Goal: Participate in discussion

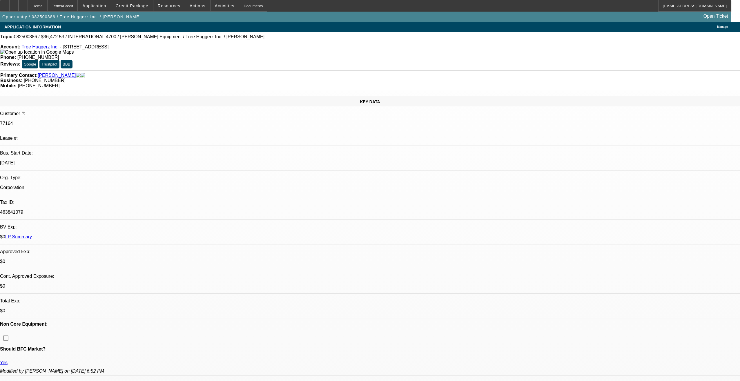
select select "0"
select select "6"
select select "0"
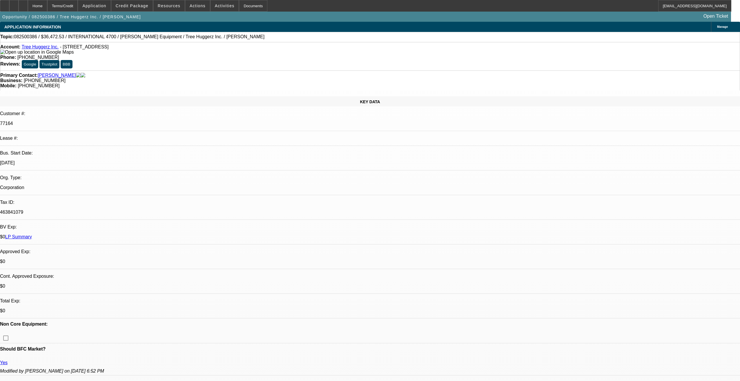
select select "0"
select select "6"
select select "0"
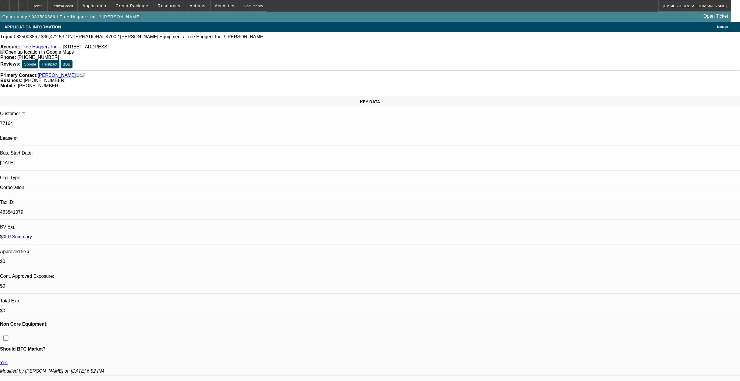
select select "0"
select select "6"
select select "0"
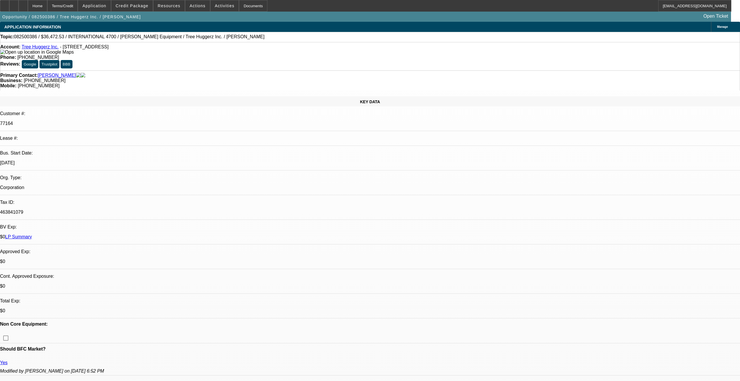
select select "6"
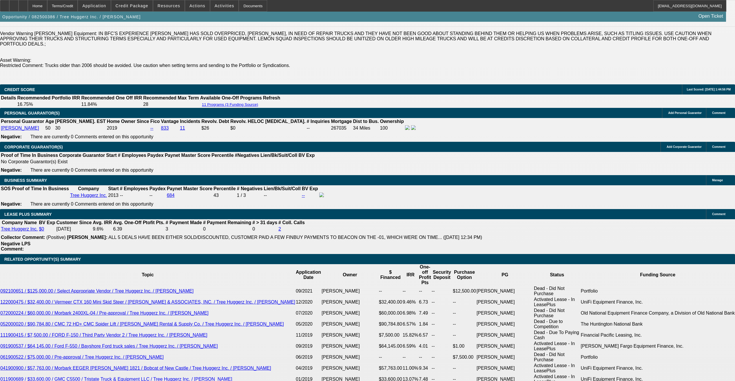
scroll to position [870, 0]
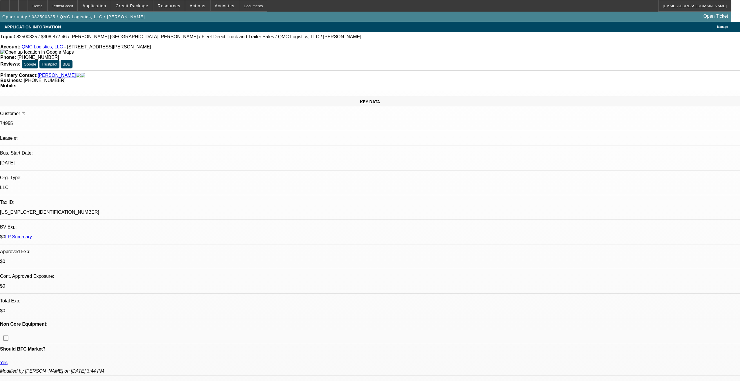
select select "0"
select select "2"
select select "0"
select select "6"
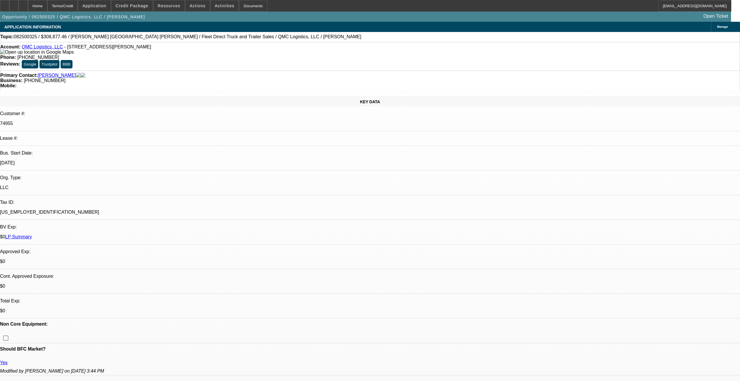
select select "0"
select select "2"
select select "0"
select select "6"
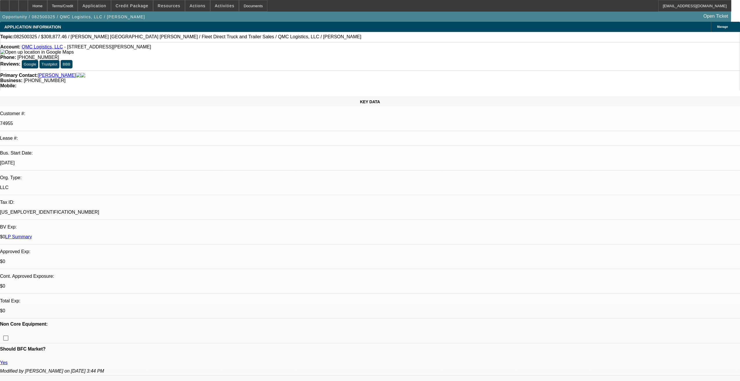
select select "0"
select select "2"
select select "0"
select select "6"
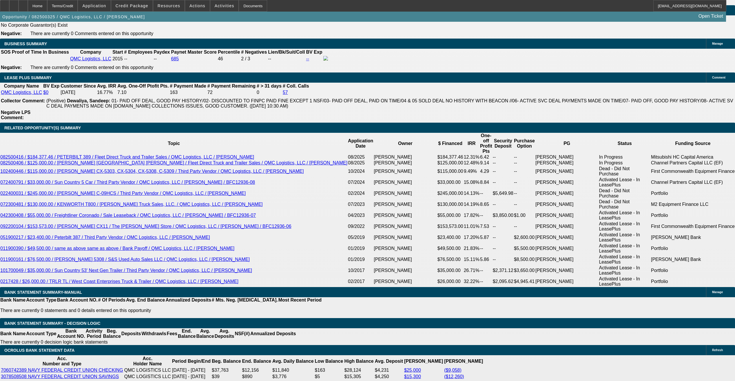
scroll to position [957, 0]
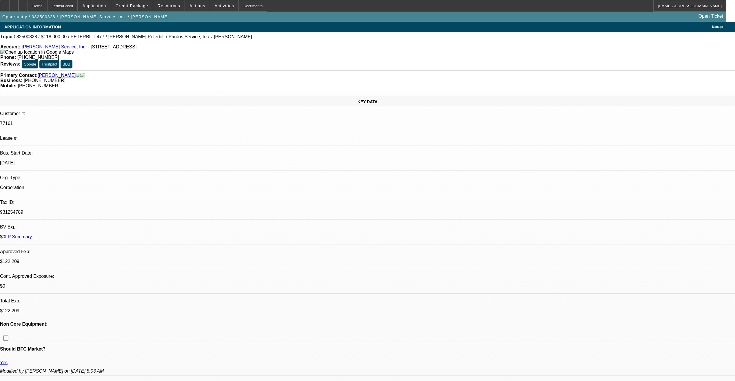
select select "0"
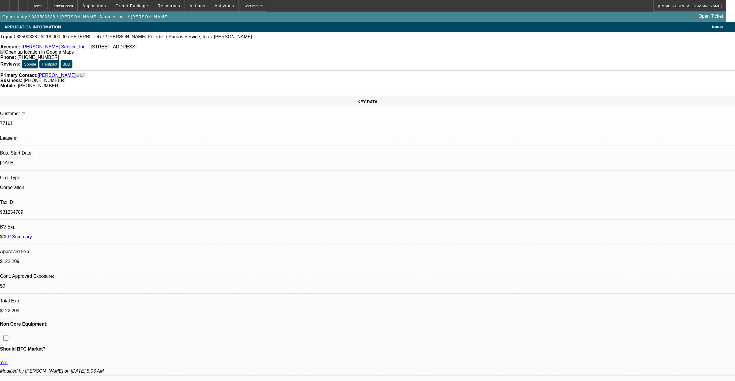
select select "0"
select select "1"
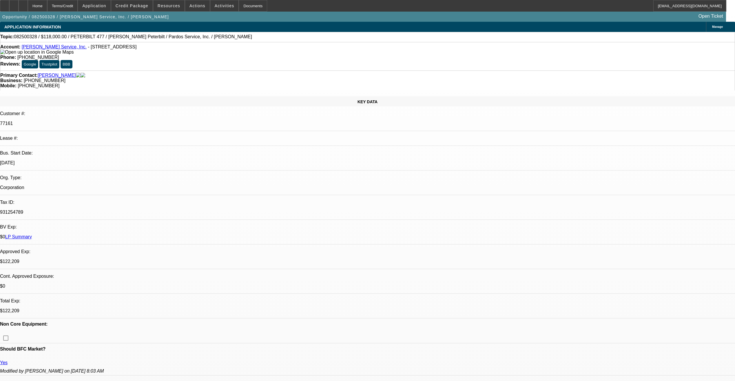
select select "1"
select select "6"
select select "1"
select select "6"
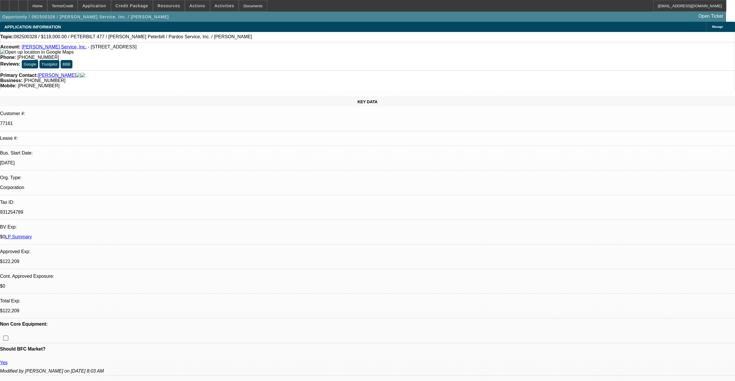
select select "1"
select select "6"
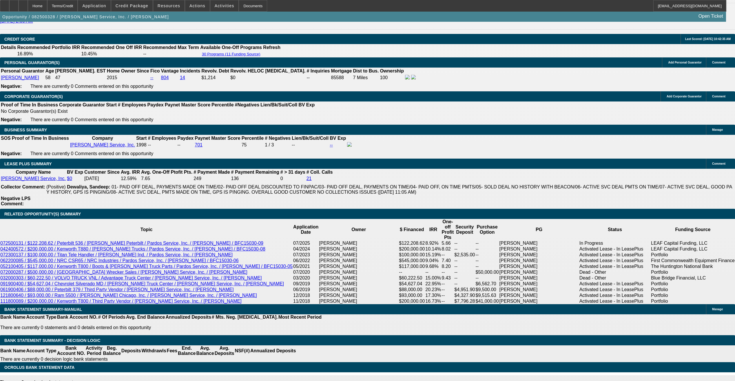
scroll to position [841, 0]
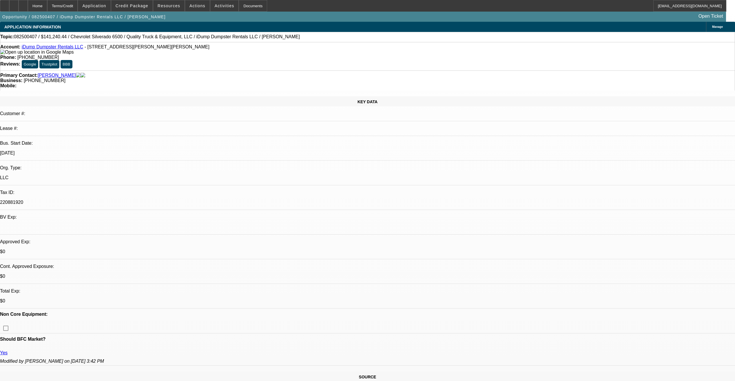
select select "0"
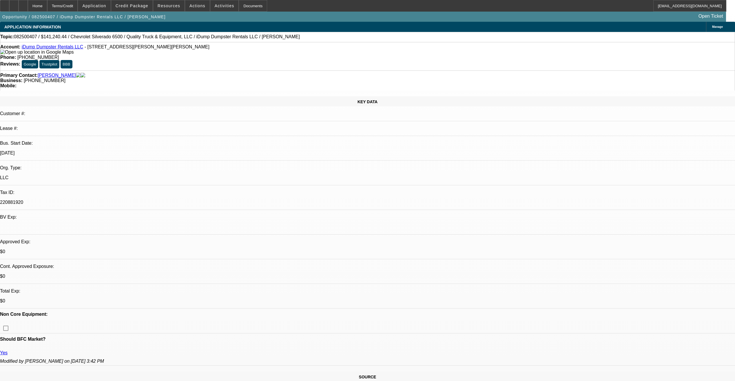
select select "0"
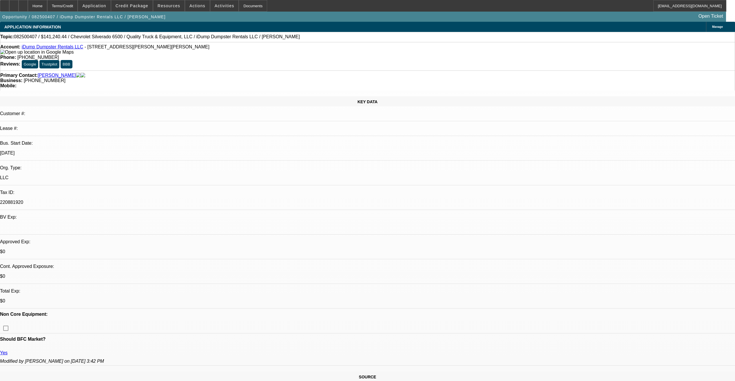
select select "0"
select select "1"
select select "6"
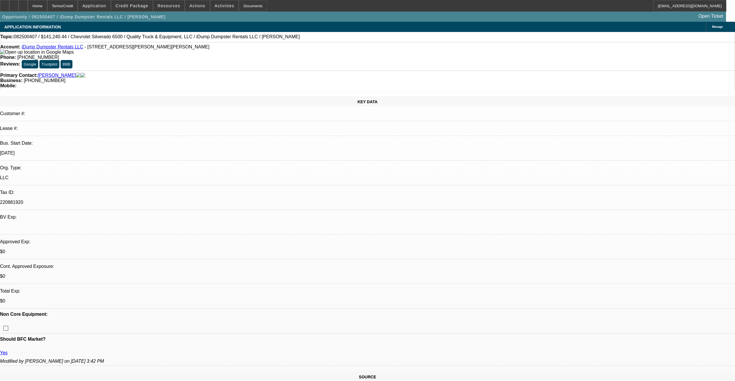
select select "1"
select select "6"
select select "1"
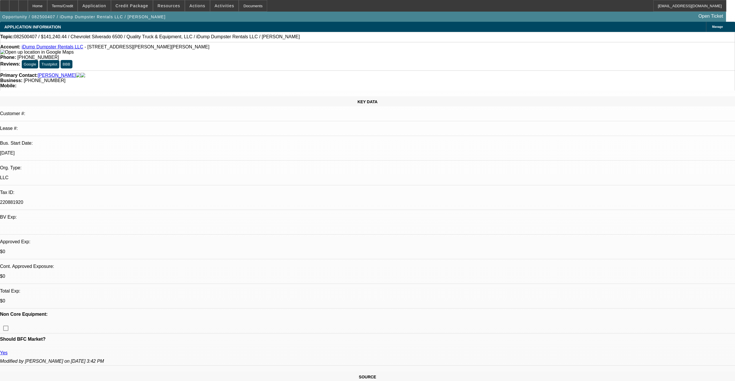
select select "6"
select select "1"
select select "6"
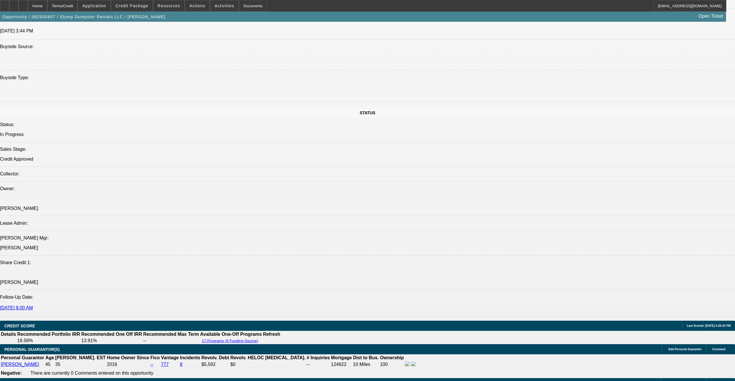
scroll to position [551, 0]
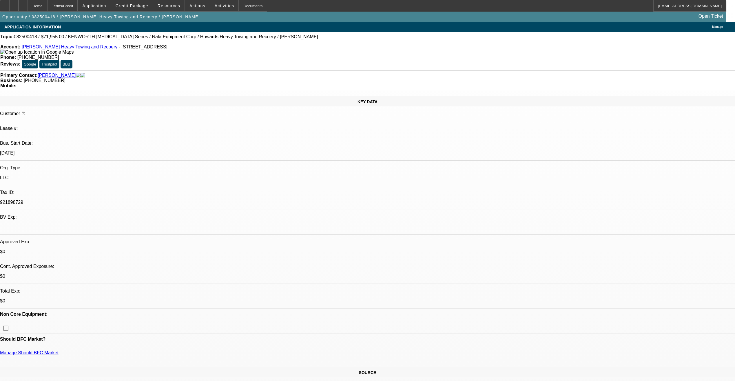
select select "0.1"
select select "0"
select select "0.1"
select select "0"
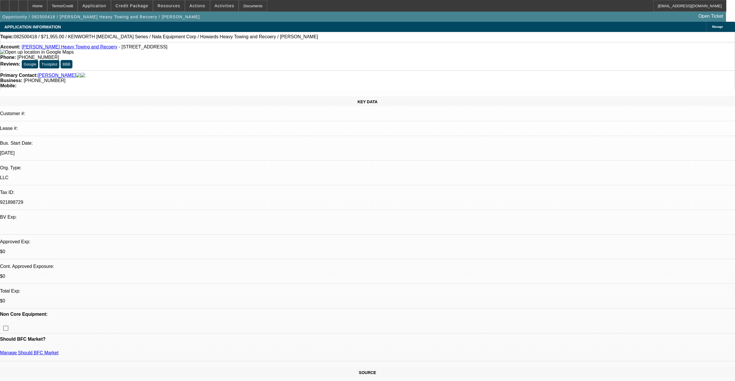
select select "0.1"
select select "0"
select select "0.1"
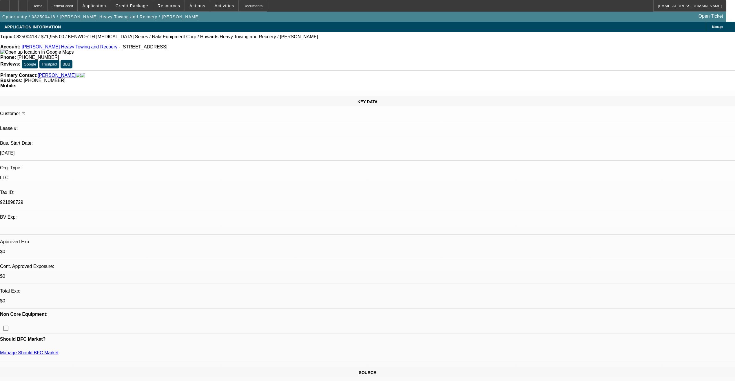
select select "0"
select select "0.1"
select select "1"
select select "6"
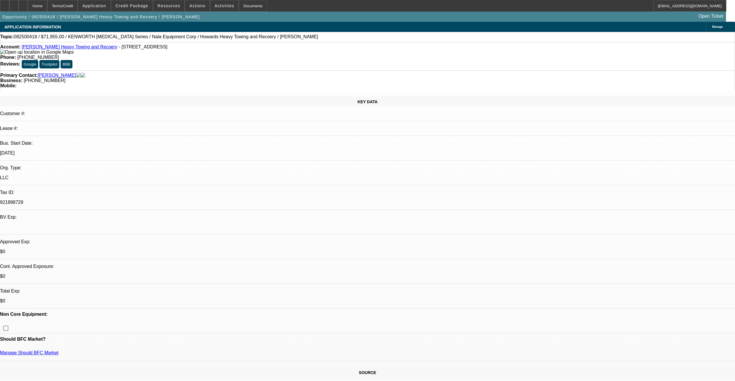
select select "1"
select select "2"
select select "4"
select select "1"
select select "2"
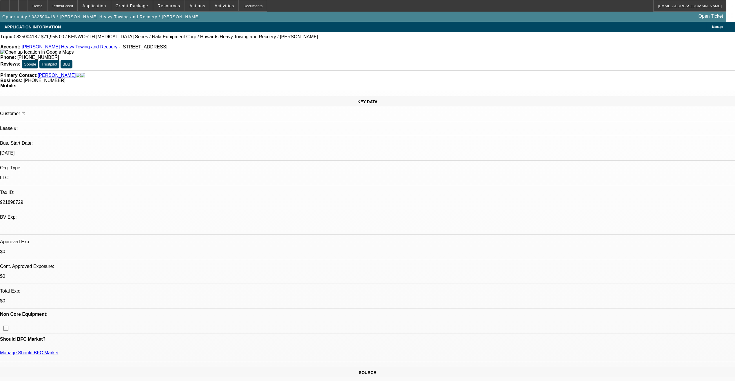
select select "4"
select select "1"
select select "2"
select select "4"
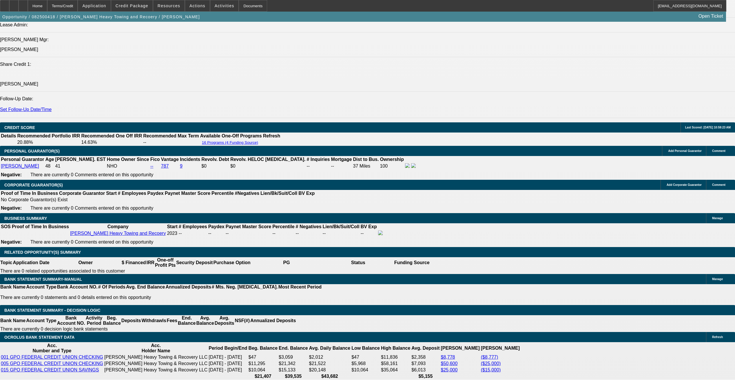
scroll to position [754, 0]
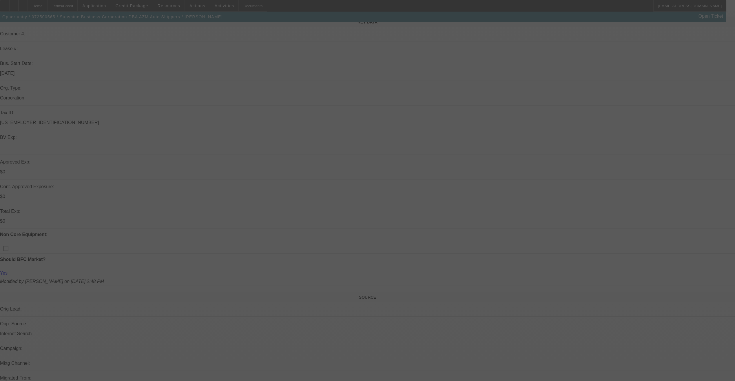
scroll to position [87, 0]
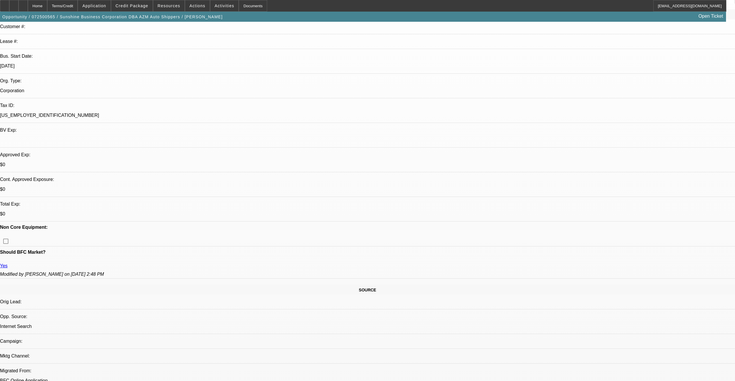
select select "0"
select select "0.1"
select select "0"
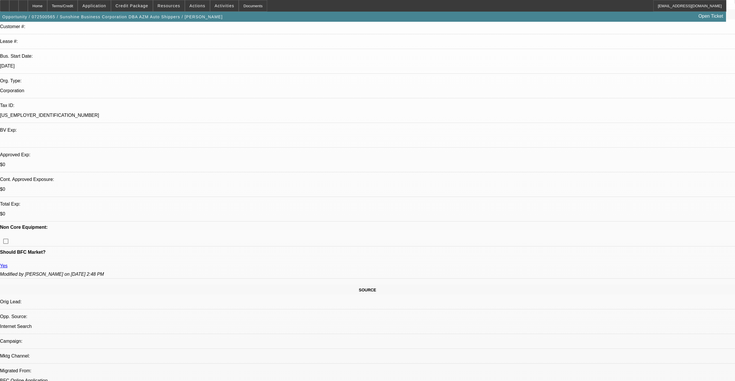
select select "0.1"
select select "0"
select select "0.1"
select select "0"
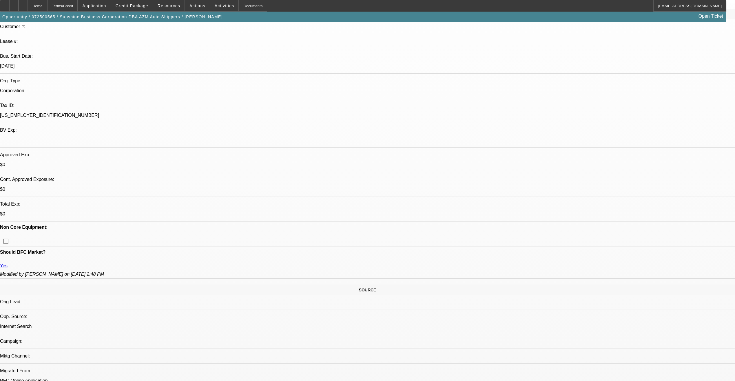
select select "2"
select select "0.1"
select select "1"
select select "2"
select select "4"
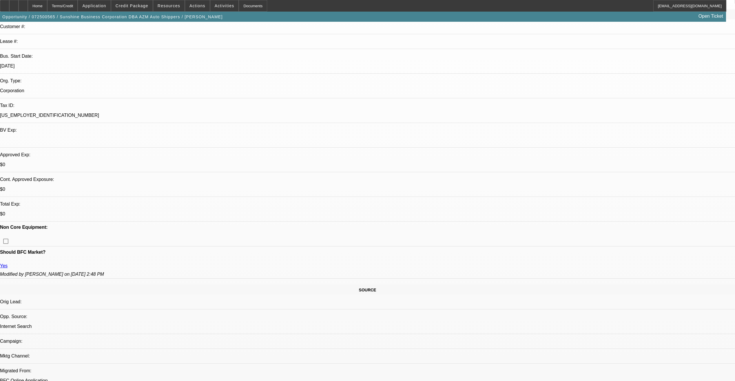
select select "1"
select select "2"
select select "4"
select select "1"
select select "2"
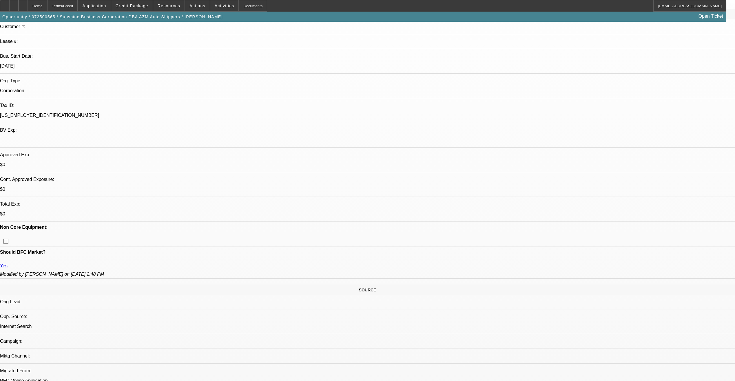
select select "4"
select select "1"
select select "2"
select select "4"
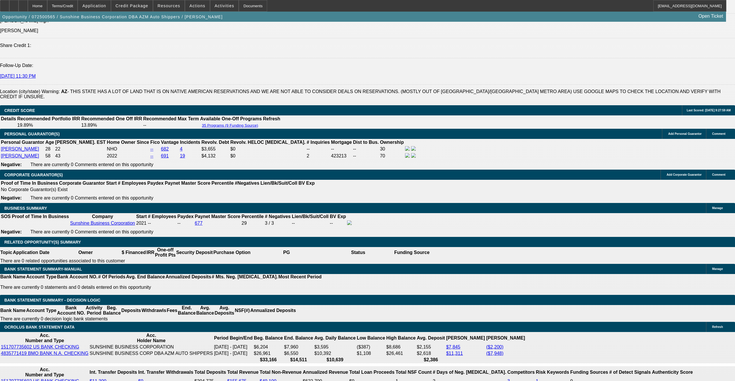
scroll to position [783, 0]
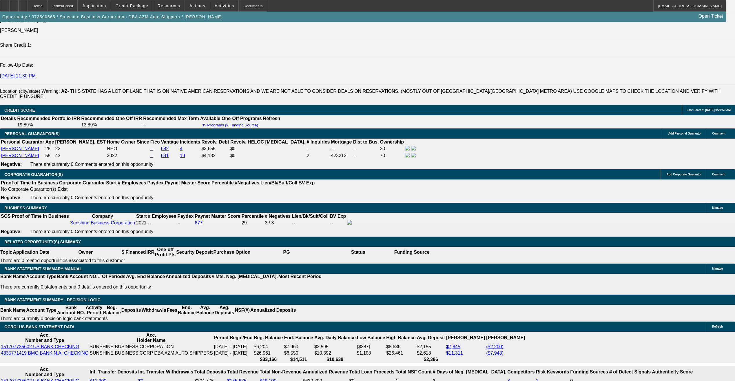
scroll to position [29, 0]
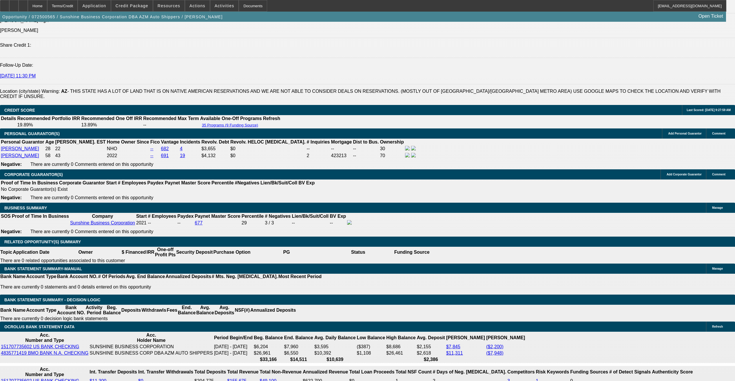
scroll to position [29, 0]
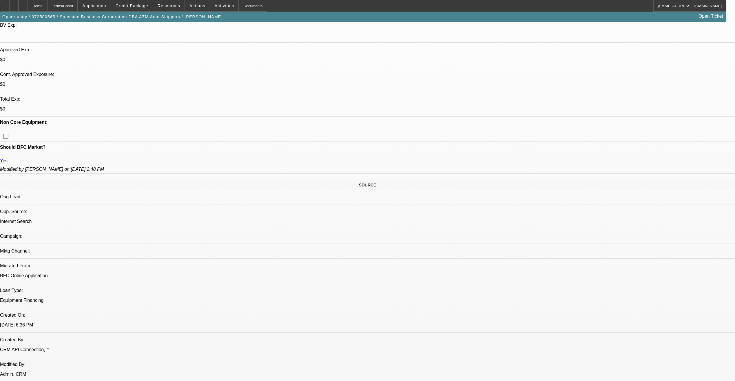
scroll to position [134, 0]
